Goal: Information Seeking & Learning: Learn about a topic

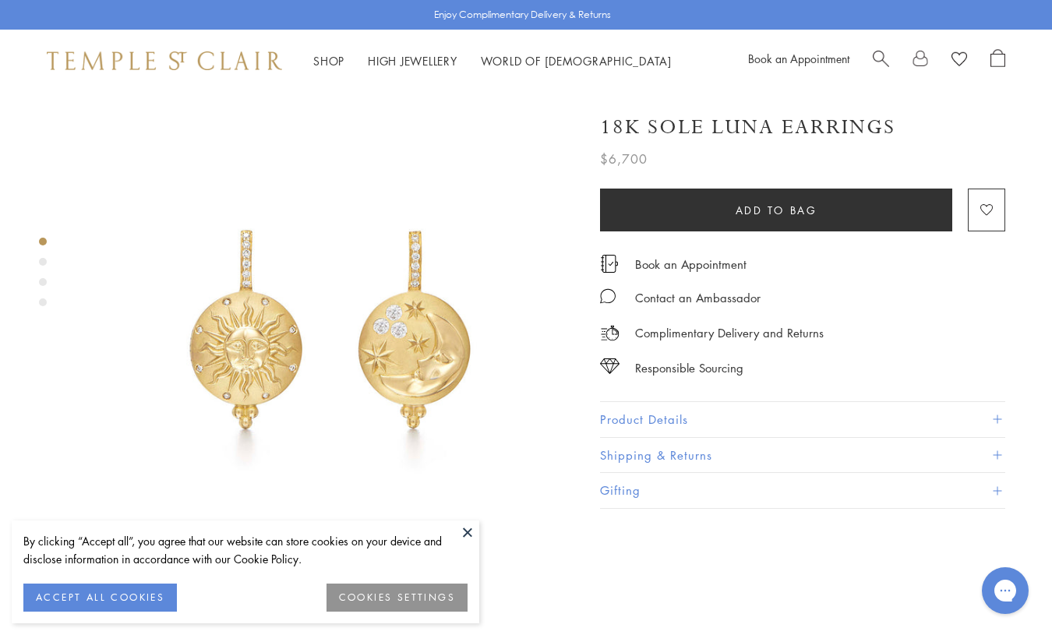
click at [388, 591] on button "COOKIES SETTINGS" at bounding box center [397, 598] width 141 height 28
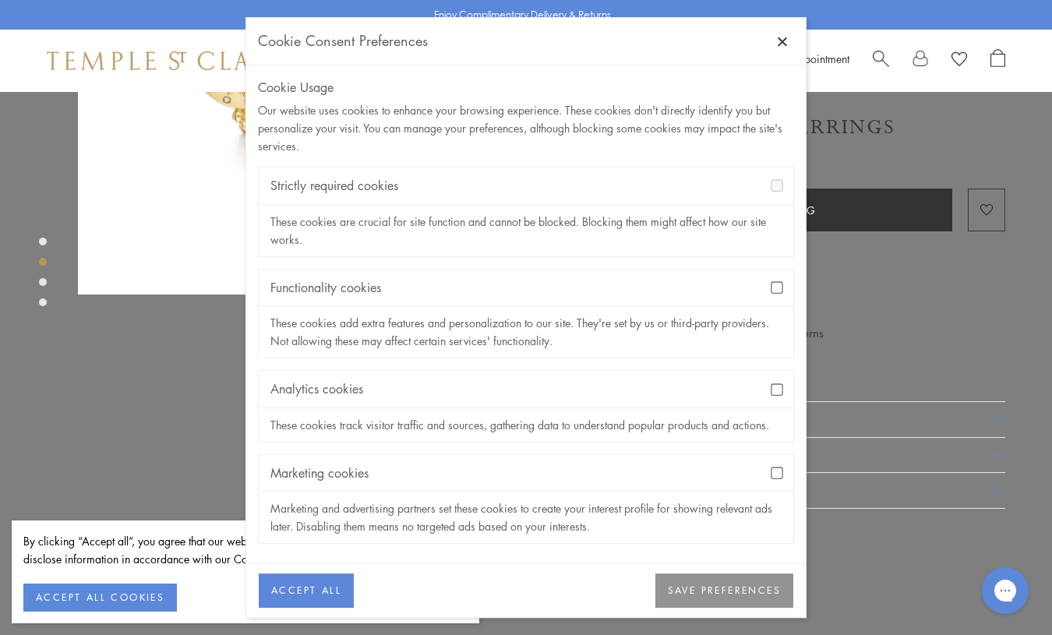
scroll to position [305, 0]
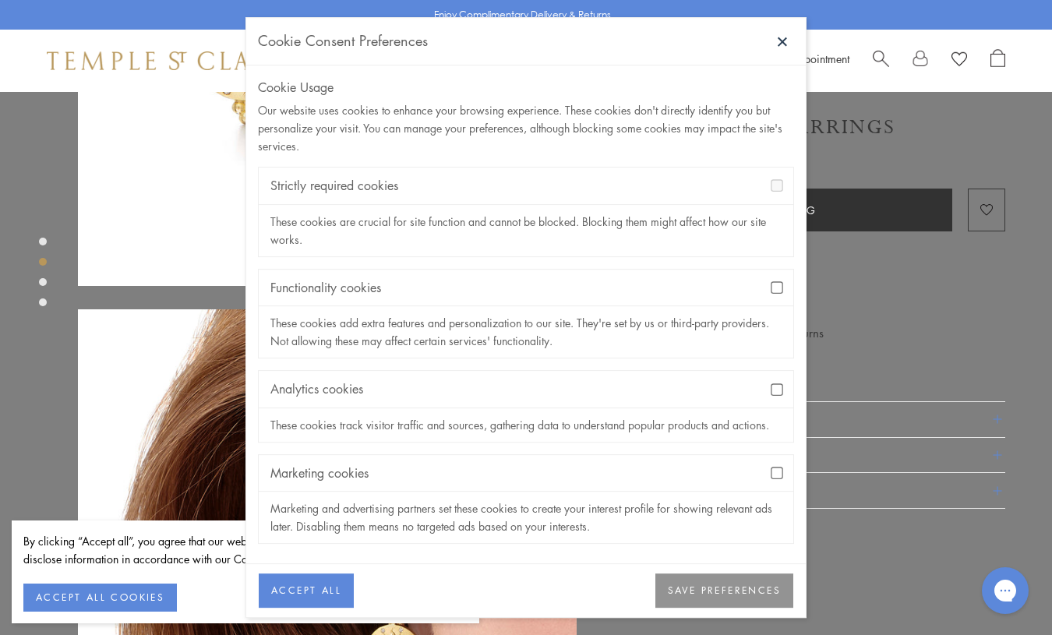
click at [715, 585] on button "SAVE PREFERENCES" at bounding box center [725, 592] width 138 height 34
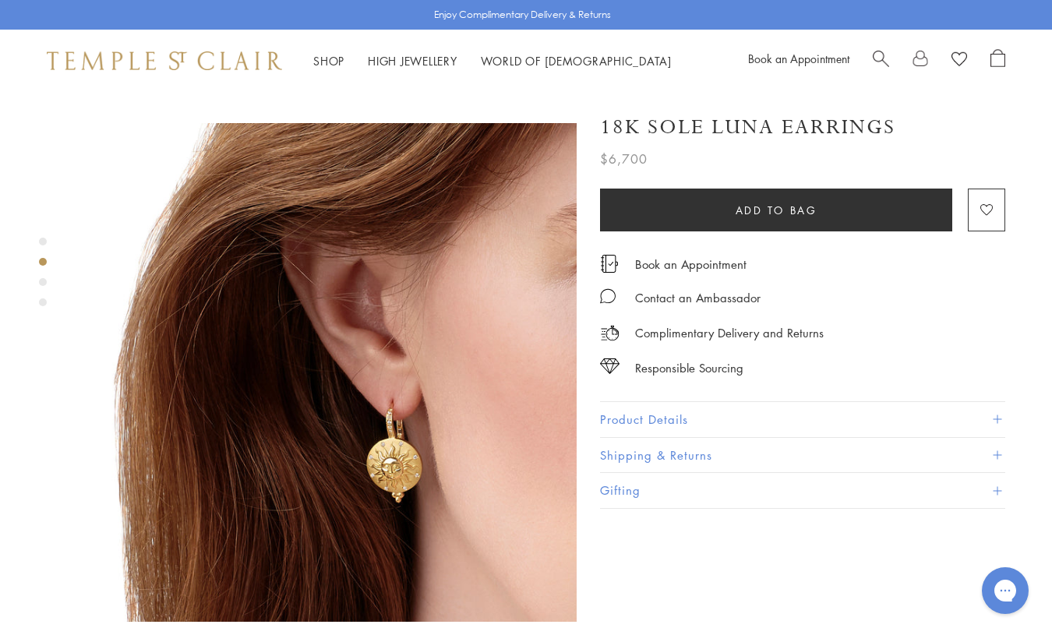
scroll to position [493, 0]
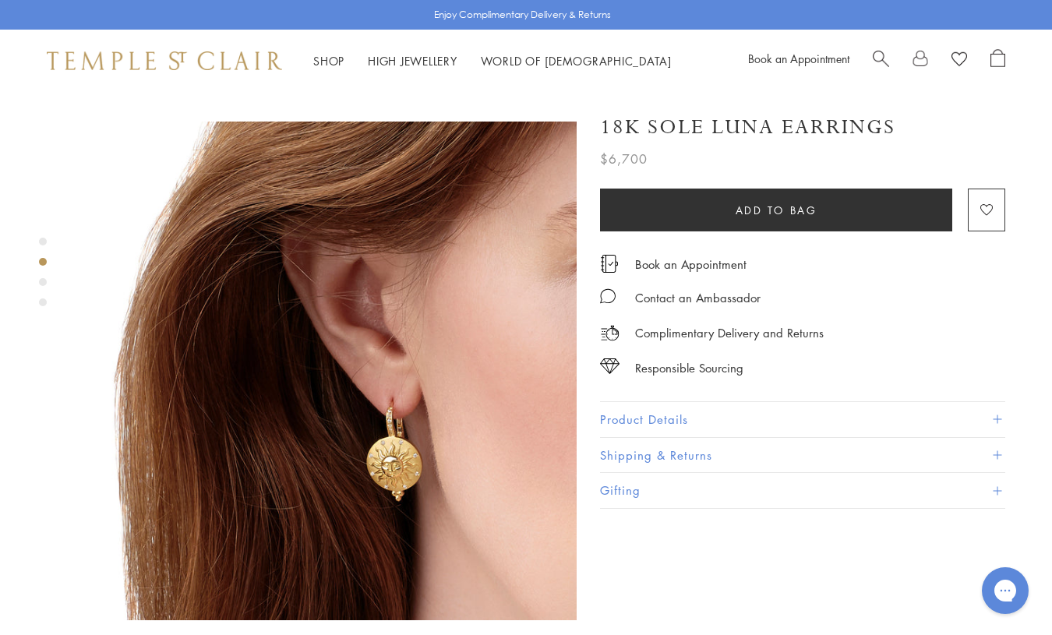
click at [330, 256] on img at bounding box center [327, 371] width 499 height 499
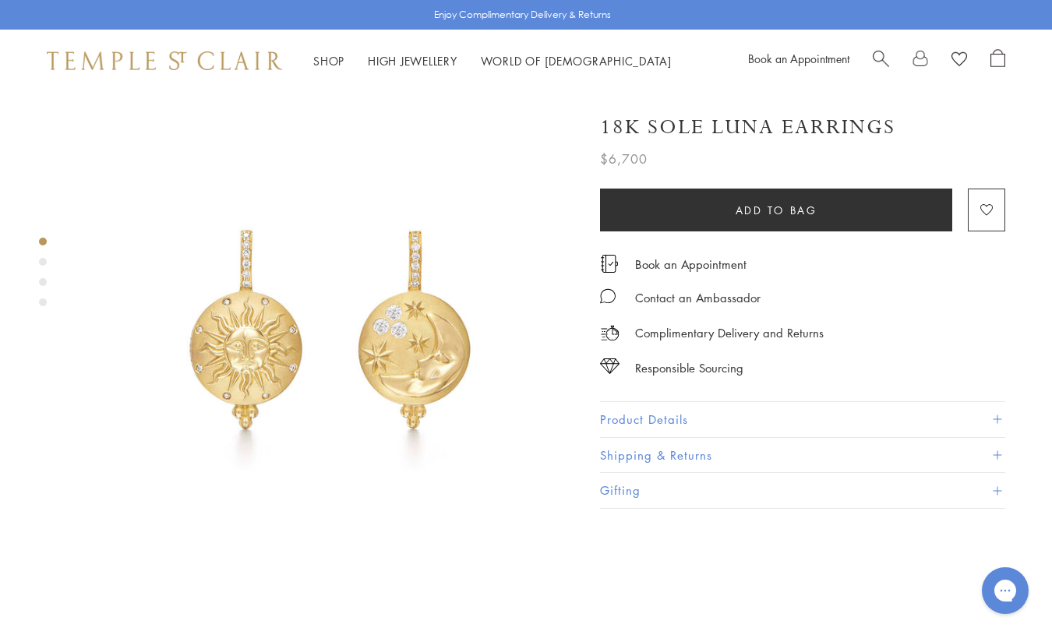
click at [44, 282] on div "Product gallery navigation" at bounding box center [43, 282] width 8 height 8
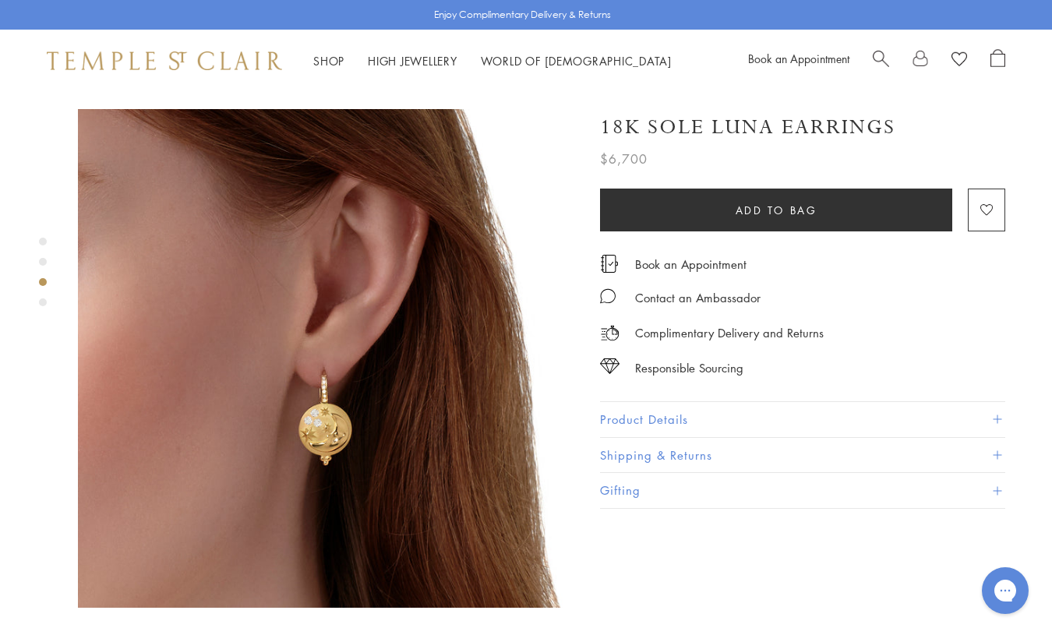
click at [44, 303] on div "Product gallery navigation" at bounding box center [43, 303] width 8 height 8
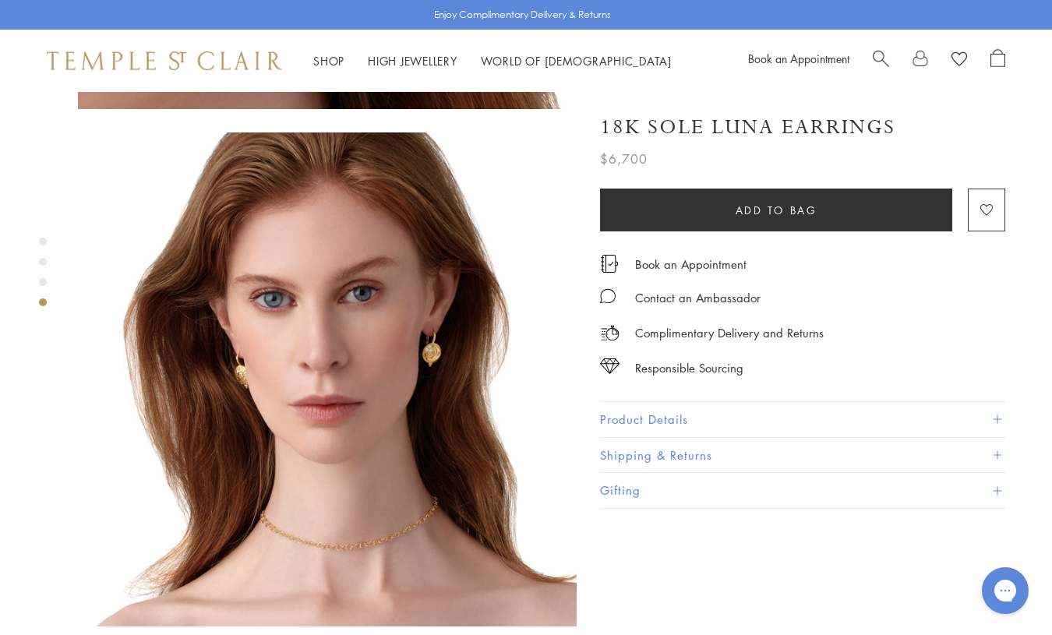
click at [709, 419] on button "Product Details" at bounding box center [802, 419] width 405 height 35
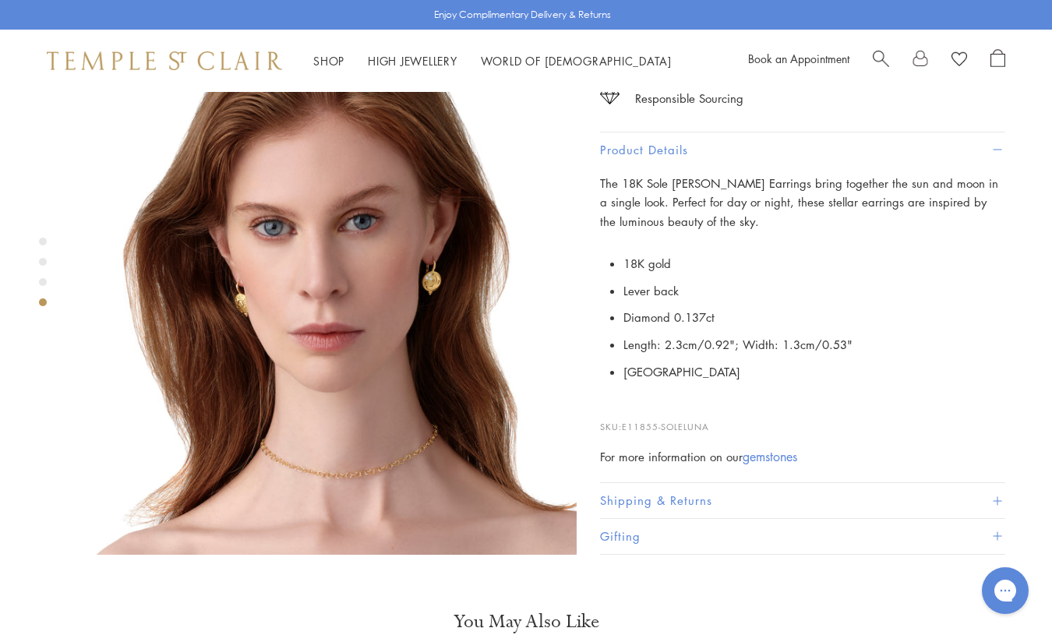
scroll to position [1603, 0]
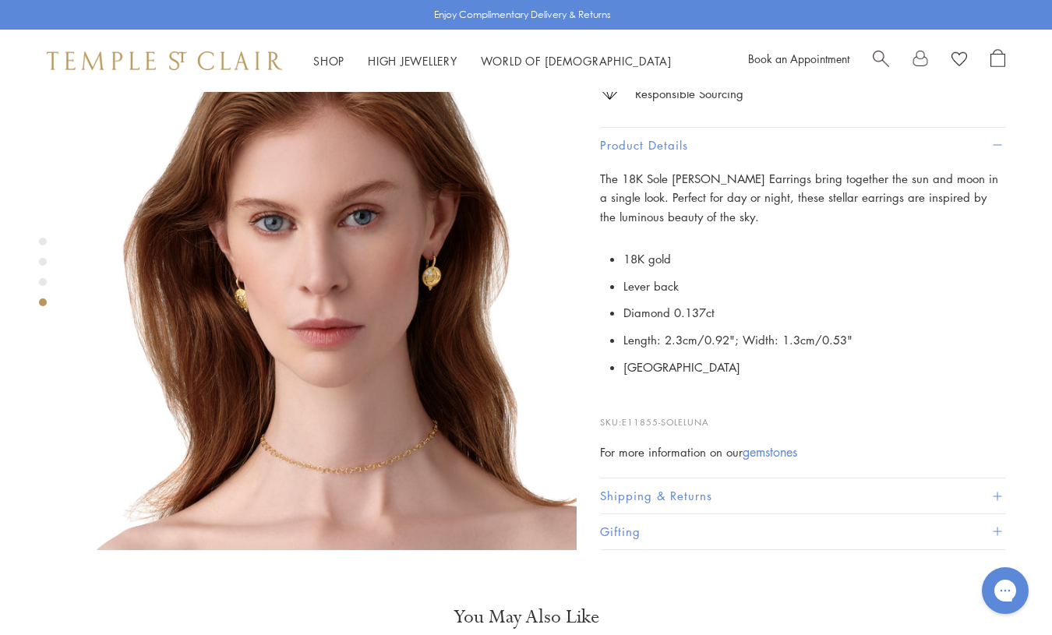
click at [711, 479] on button "Shipping & Returns" at bounding box center [802, 496] width 405 height 35
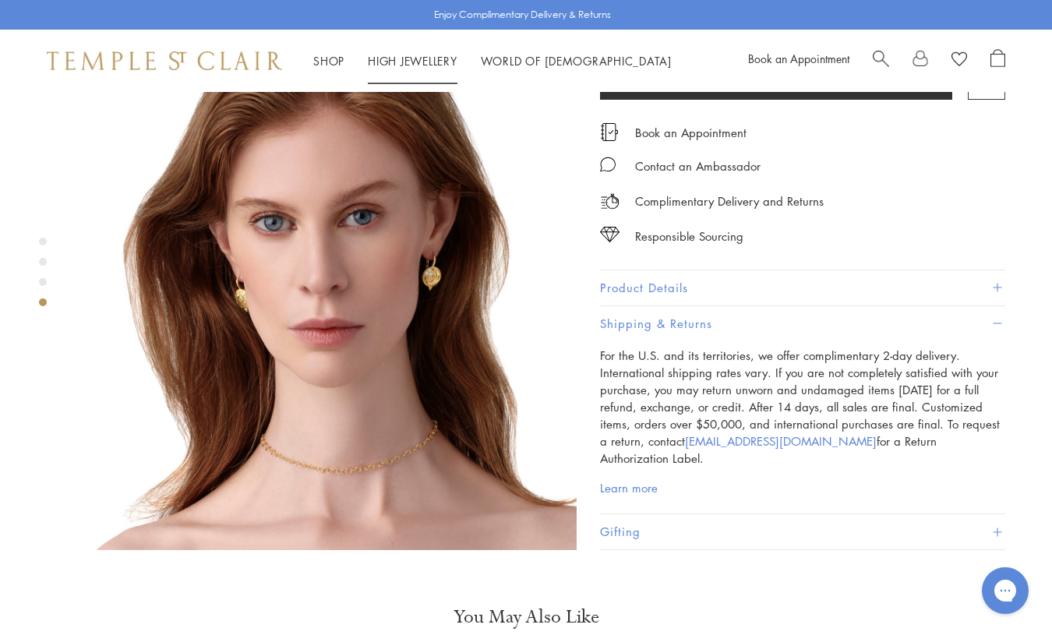
click at [433, 58] on link "High Jewellery High Jewellery" at bounding box center [413, 61] width 90 height 16
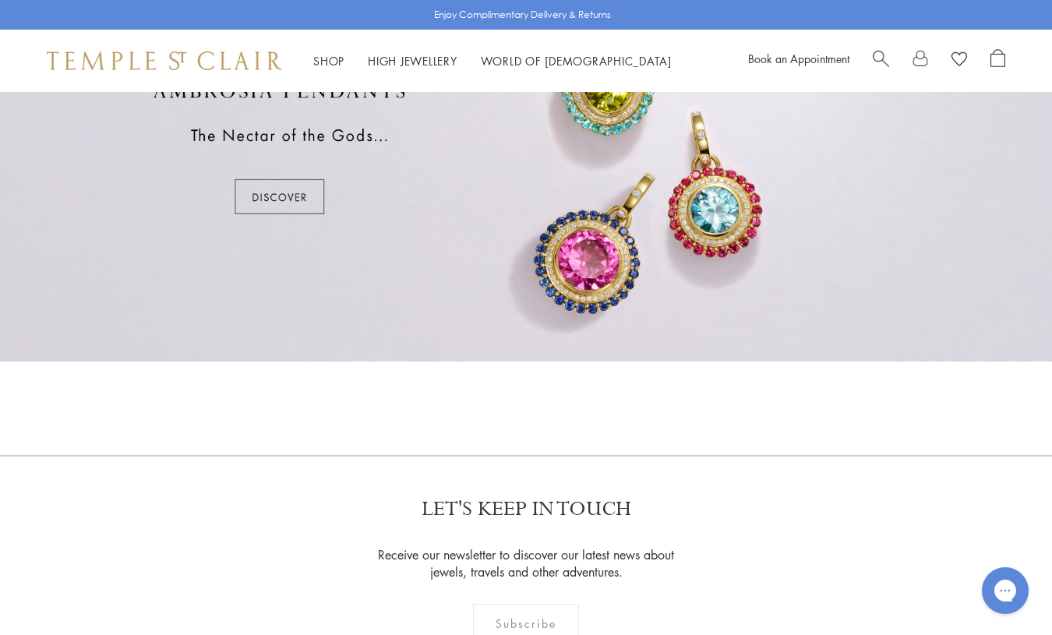
scroll to position [1008, 0]
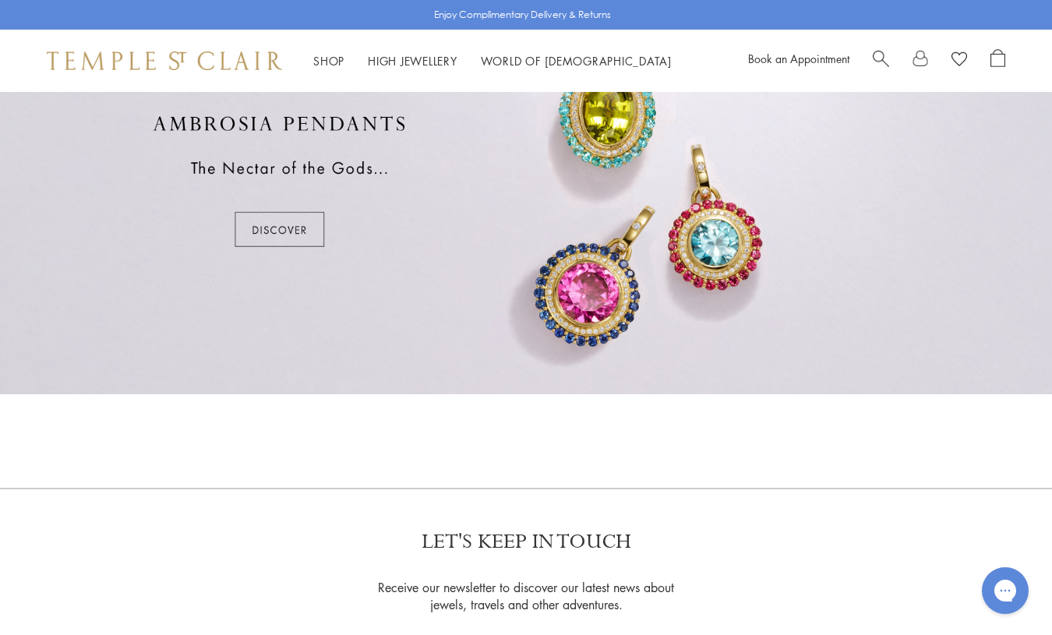
click at [318, 226] on div at bounding box center [526, 181] width 1052 height 426
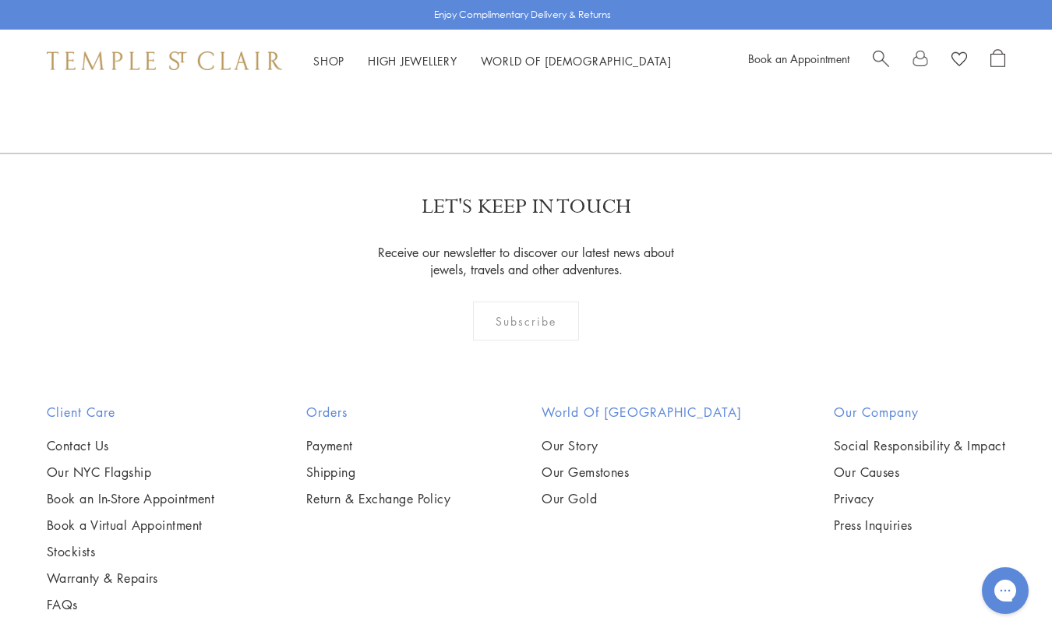
scroll to position [2902, 0]
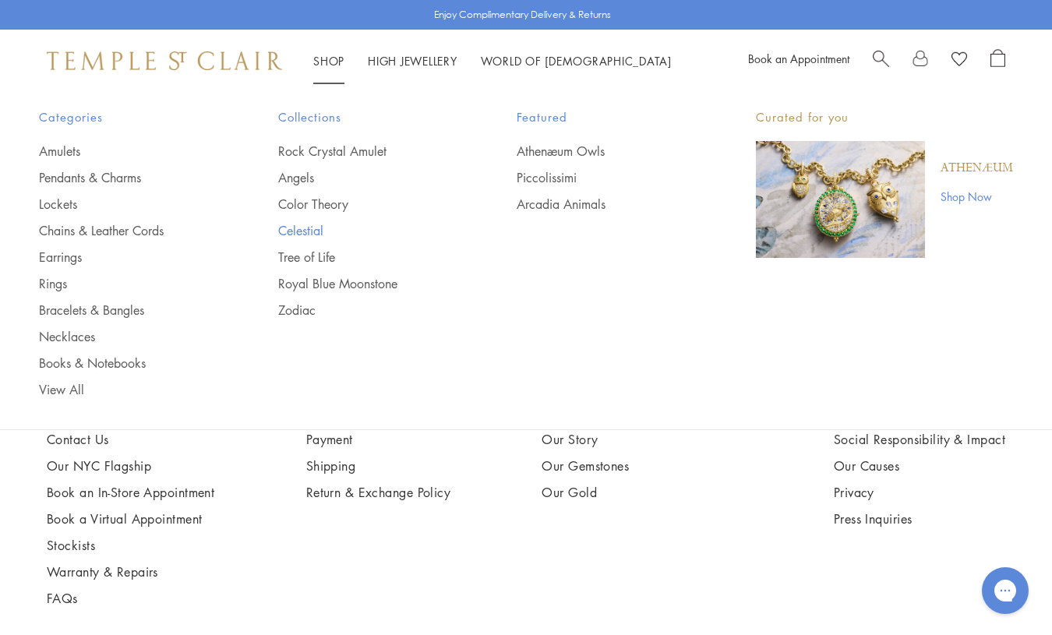
click at [292, 225] on link "Celestial" at bounding box center [366, 230] width 177 height 17
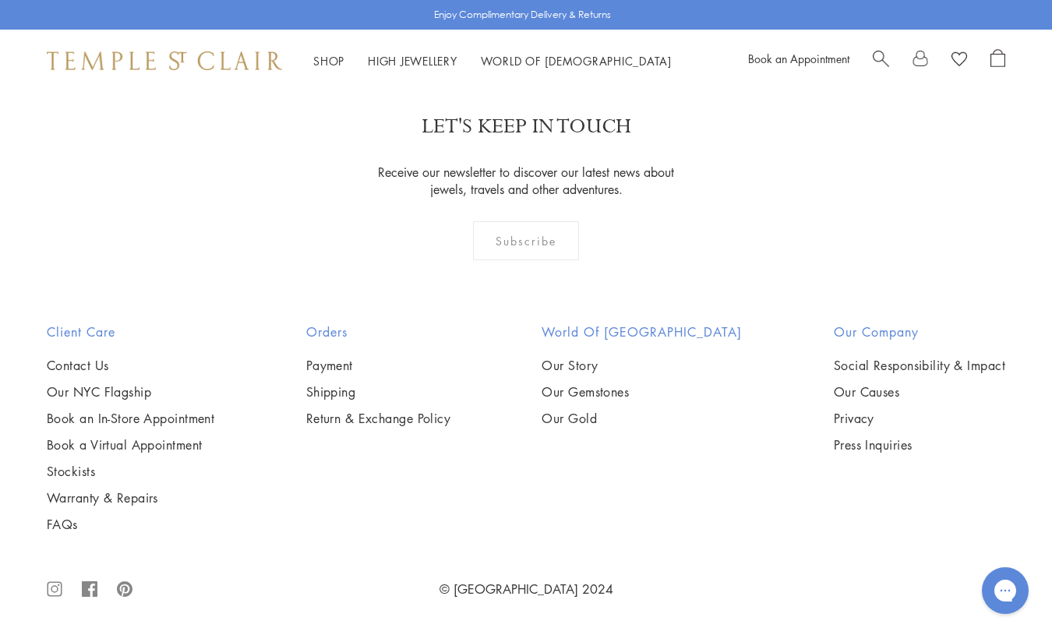
scroll to position [7105, 0]
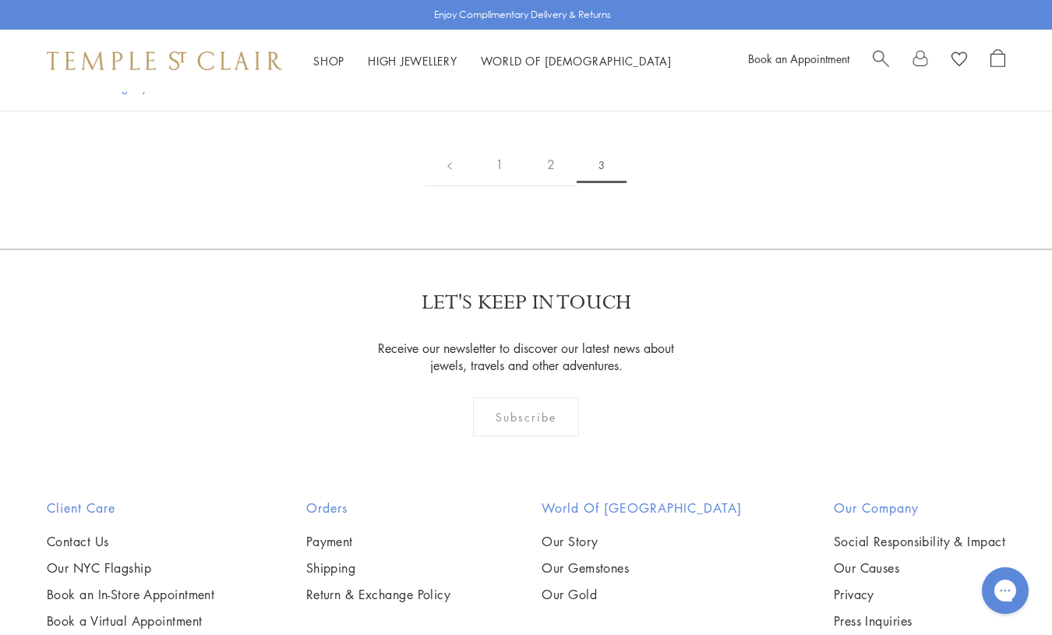
scroll to position [524, 0]
